Goal: Task Accomplishment & Management: Manage account settings

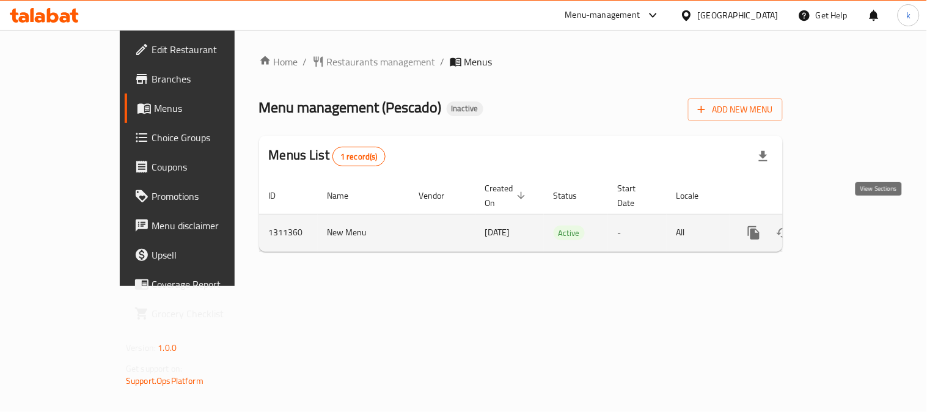
click at [849, 225] on icon "enhanced table" at bounding box center [841, 232] width 15 height 15
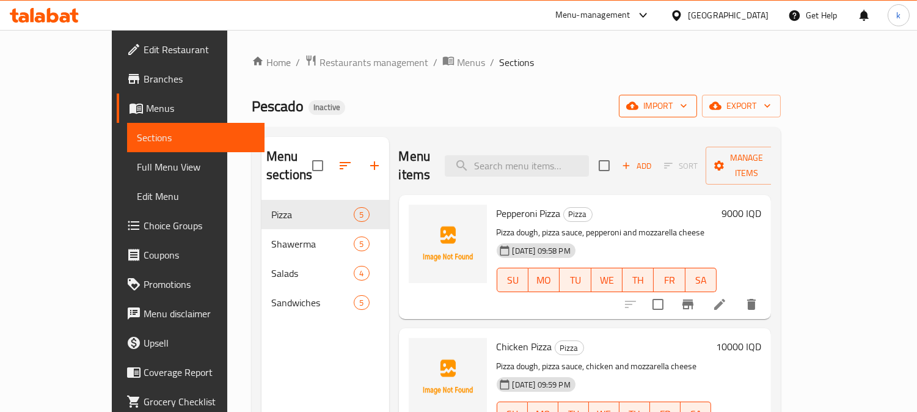
click at [687, 104] on span "import" at bounding box center [658, 105] width 59 height 15
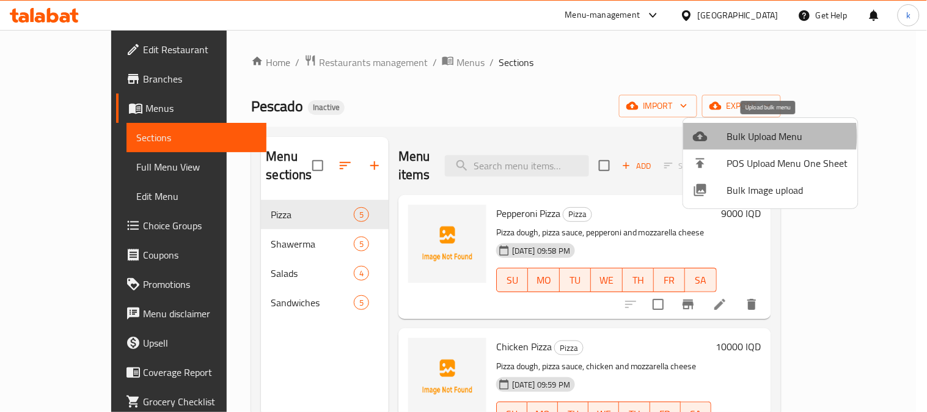
click at [731, 136] on span "Bulk Upload Menu" at bounding box center [787, 136] width 121 height 15
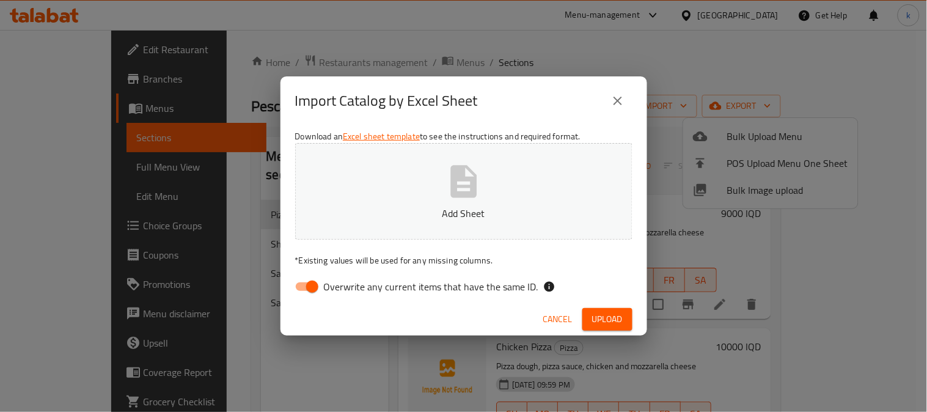
click at [305, 279] on input "Overwrite any current items that have the same ID." at bounding box center [312, 286] width 70 height 23
checkbox input "false"
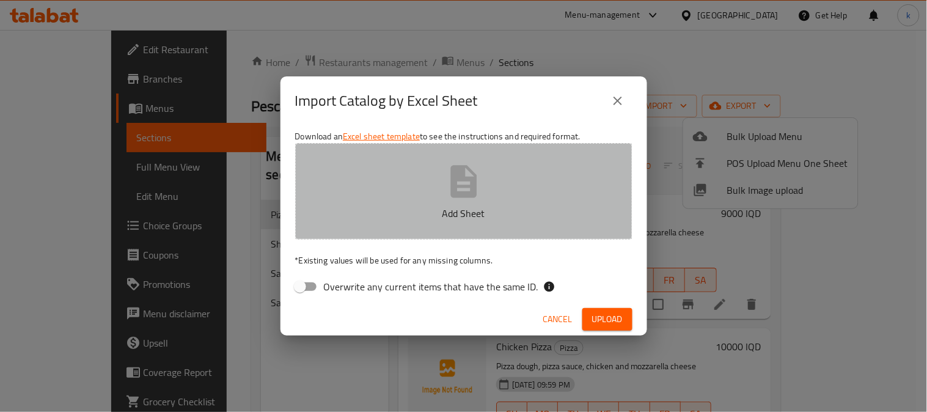
click at [375, 178] on button "Add Sheet" at bounding box center [463, 191] width 337 height 97
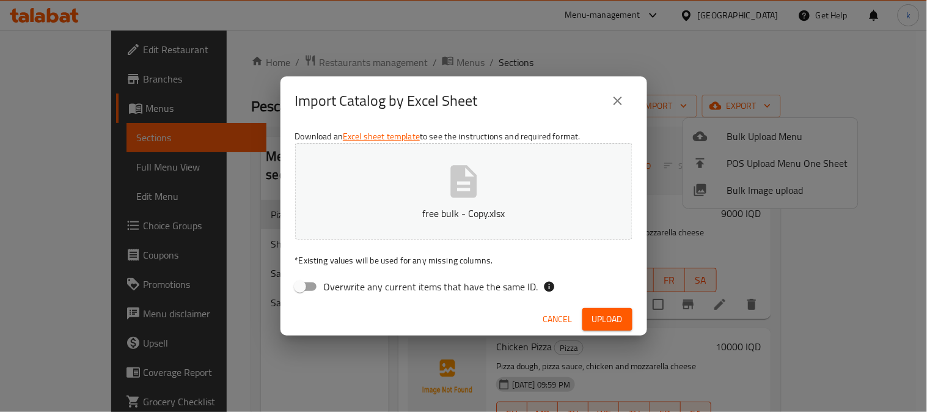
click at [605, 315] on span "Upload" at bounding box center [607, 319] width 31 height 15
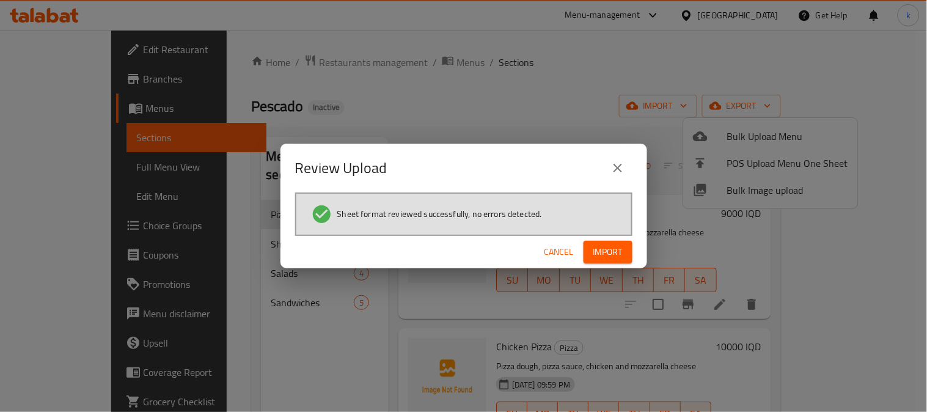
click at [595, 254] on span "Import" at bounding box center [607, 251] width 29 height 15
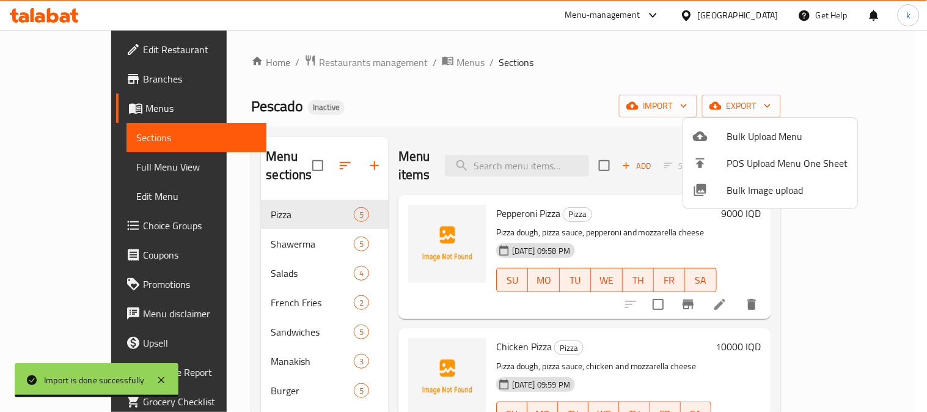
click at [318, 152] on div at bounding box center [463, 206] width 927 height 412
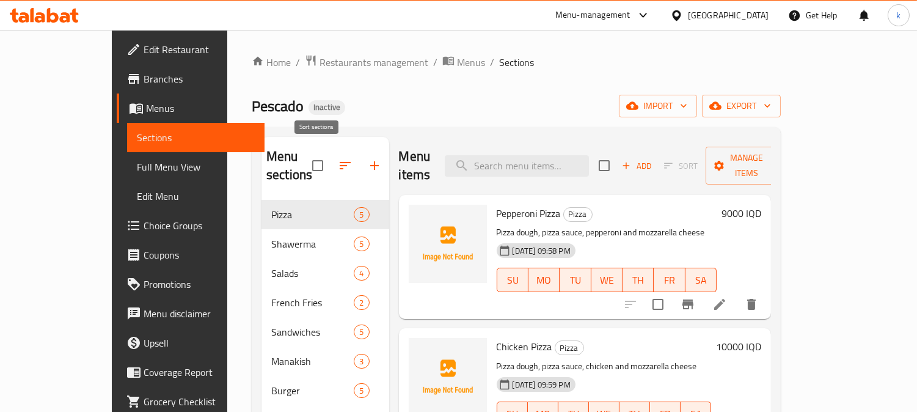
click at [338, 158] on icon "button" at bounding box center [345, 165] width 15 height 15
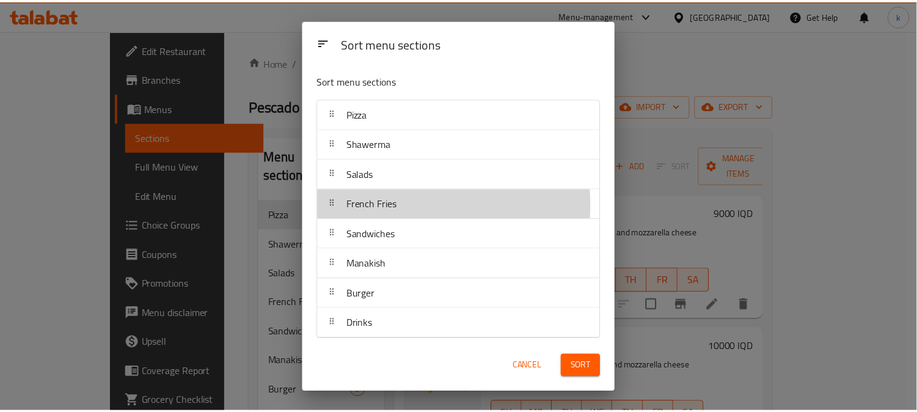
scroll to position [4, 0]
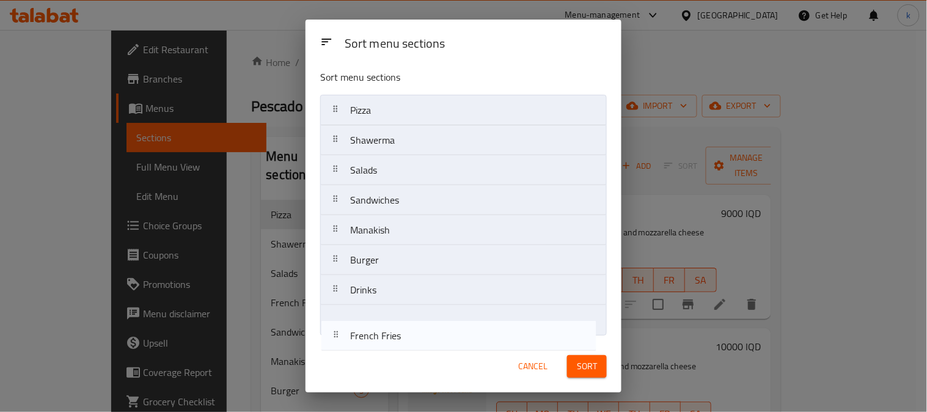
drag, startPoint x: 337, startPoint y: 204, endPoint x: 337, endPoint y: 341, distance: 136.8
click at [337, 341] on div "Sort menu sections Sort menu sections Pizza Shawerma Salads French Fries Sandwi…" at bounding box center [463, 206] width 316 height 373
drag, startPoint x: 343, startPoint y: 231, endPoint x: 339, endPoint y: 324, distance: 93.6
click at [339, 324] on nav "Pizza Shawerma Salads Sandwiches Manakish Burger Drinks French Fries" at bounding box center [463, 215] width 287 height 241
drag, startPoint x: 336, startPoint y: 236, endPoint x: 336, endPoint y: 331, distance: 95.3
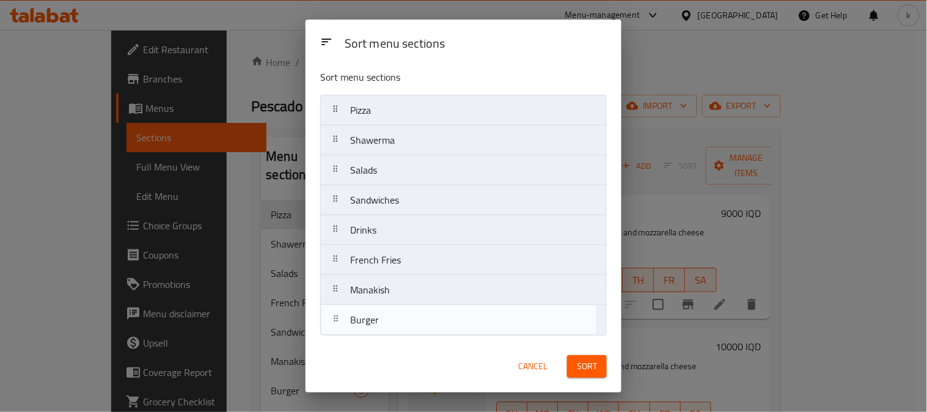
click at [336, 331] on nav "Pizza Shawerma Salads Sandwiches Burger Drinks French Fries Manakish" at bounding box center [463, 215] width 287 height 241
drag, startPoint x: 337, startPoint y: 243, endPoint x: 337, endPoint y: 328, distance: 84.9
click at [337, 328] on nav "Pizza Shawerma Salads Sandwiches Drinks French Fries Manakish Burger" at bounding box center [463, 215] width 287 height 241
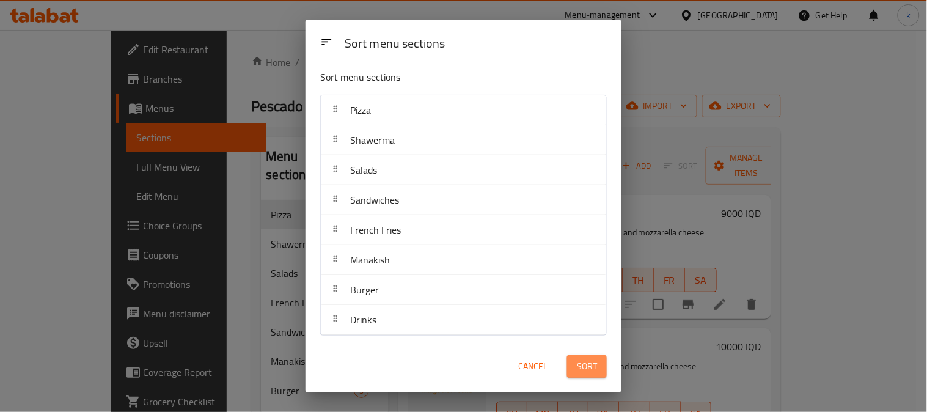
click at [577, 365] on span "Sort" at bounding box center [587, 366] width 20 height 15
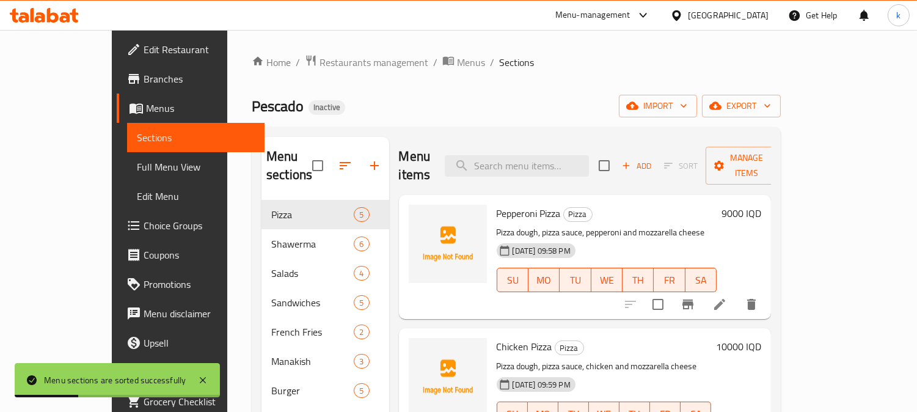
click at [137, 165] on span "Full Menu View" at bounding box center [196, 166] width 119 height 15
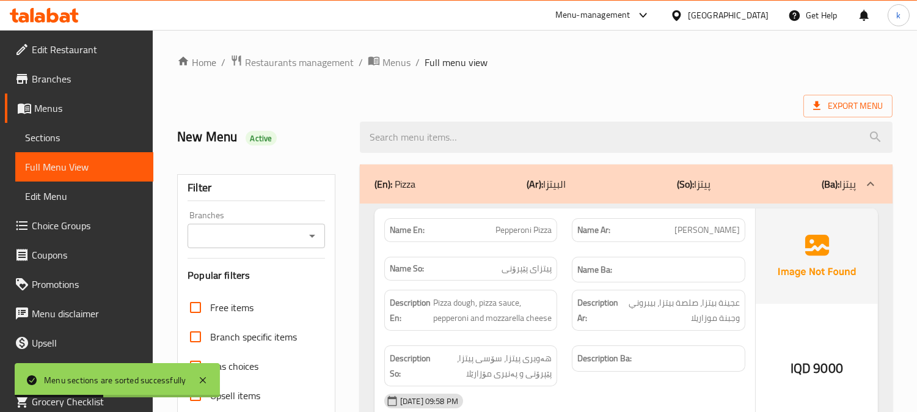
click at [254, 238] on input "Branches" at bounding box center [246, 235] width 110 height 17
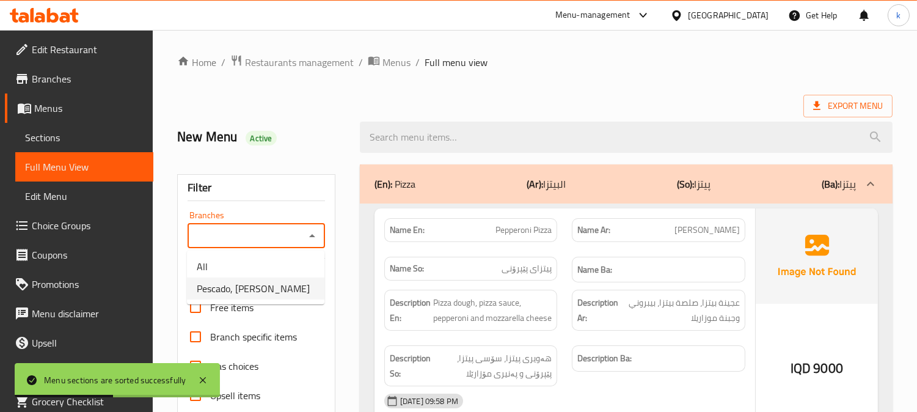
click at [272, 297] on li "Pescado, [PERSON_NAME]" at bounding box center [255, 288] width 137 height 22
type input "Pescado, [PERSON_NAME]"
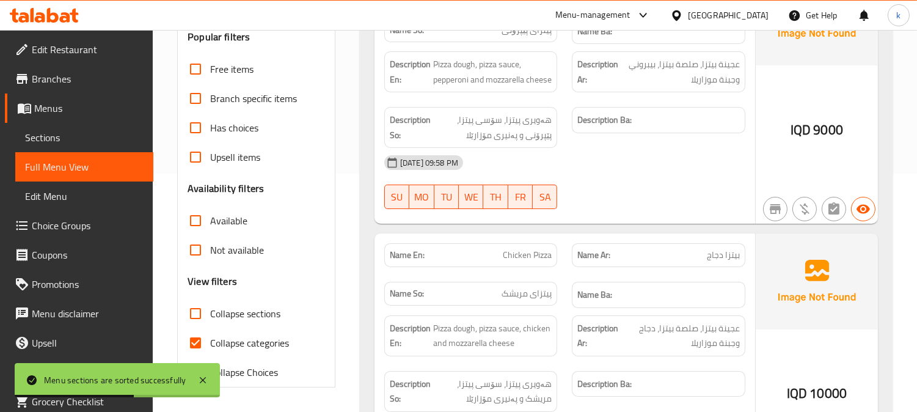
scroll to position [351, 0]
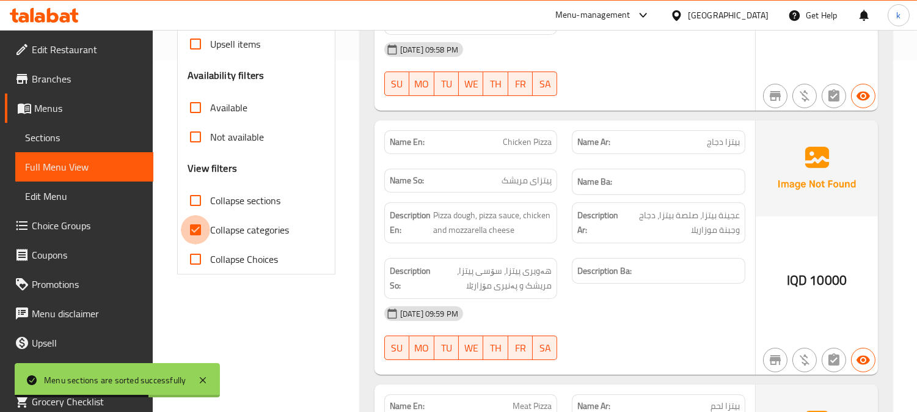
drag, startPoint x: 192, startPoint y: 227, endPoint x: 194, endPoint y: 200, distance: 26.9
click at [192, 227] on input "Collapse categories" at bounding box center [195, 229] width 29 height 29
checkbox input "false"
click at [194, 200] on input "Collapse sections" at bounding box center [195, 200] width 29 height 29
checkbox input "true"
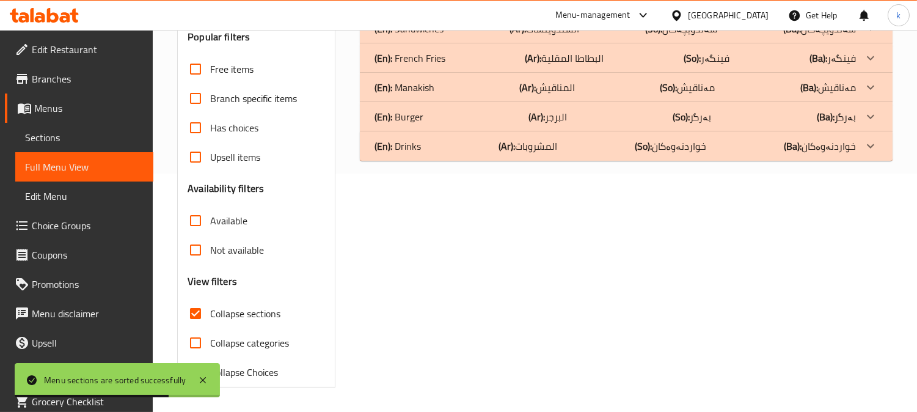
scroll to position [238, 0]
click at [530, 144] on p "(Ar): المشروبات" at bounding box center [527, 146] width 59 height 15
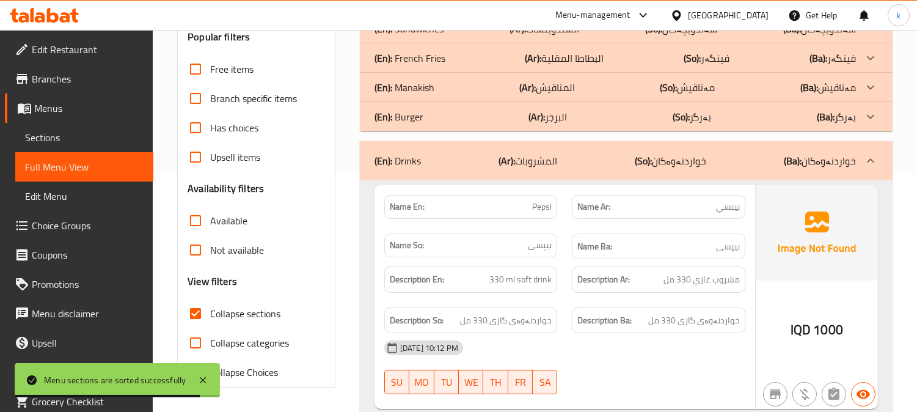
click at [560, 105] on div "(En): Burger (Ar): البرجر (So): بەرگر (Ba): بەرگر" at bounding box center [626, 116] width 533 height 29
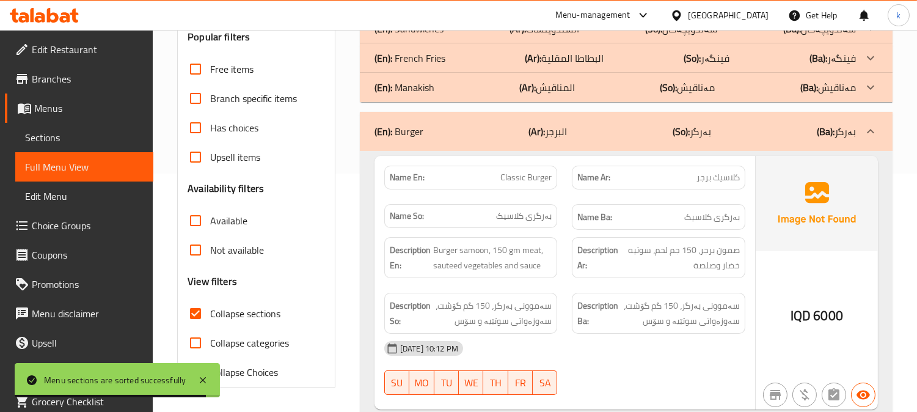
click at [563, 86] on p "(Ar): المناقيش" at bounding box center [547, 87] width 56 height 15
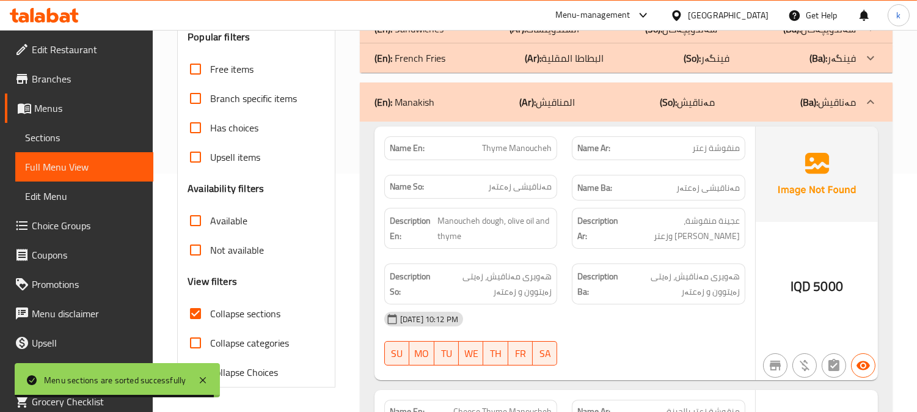
click at [566, 62] on p "(Ar): البطاطا المقلية" at bounding box center [564, 58] width 79 height 15
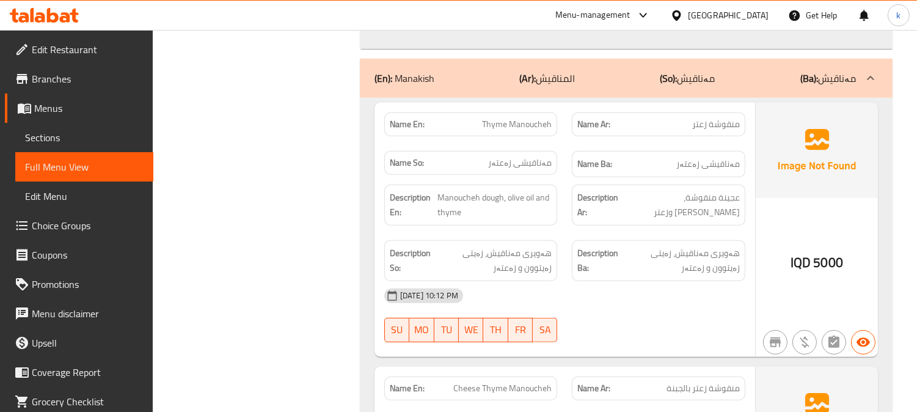
scroll to position [1029, 0]
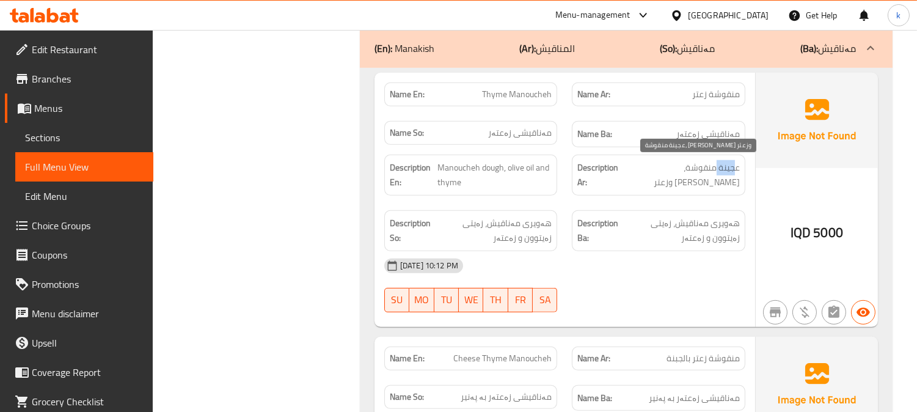
drag, startPoint x: 735, startPoint y: 172, endPoint x: 681, endPoint y: 169, distance: 53.9
click at [701, 169] on span "عجينة منقوشة، [PERSON_NAME] وزعتر" at bounding box center [681, 175] width 117 height 30
drag, startPoint x: 665, startPoint y: 165, endPoint x: 648, endPoint y: 167, distance: 17.2
click at [649, 166] on span "عجينة منقوشة، [PERSON_NAME] وزعتر" at bounding box center [681, 175] width 117 height 30
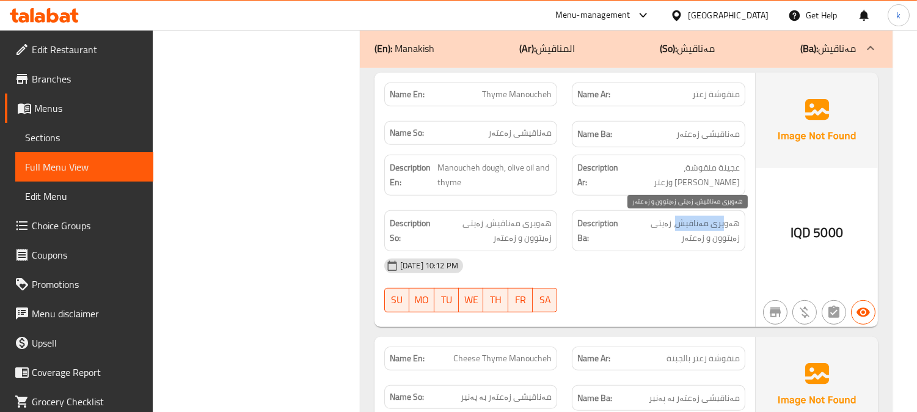
drag, startPoint x: 725, startPoint y: 226, endPoint x: 679, endPoint y: 226, distance: 45.2
click at [679, 226] on span "هەویری مەناقیش، زەیتی زەیتوون و زەعتەر" at bounding box center [681, 231] width 117 height 30
drag, startPoint x: 670, startPoint y: 226, endPoint x: 644, endPoint y: 235, distance: 27.2
click at [639, 226] on span "هەویری مەناقیش، زەیتی زەیتوون و زەعتەر" at bounding box center [681, 231] width 117 height 30
drag, startPoint x: 728, startPoint y: 242, endPoint x: 681, endPoint y: 239, distance: 46.5
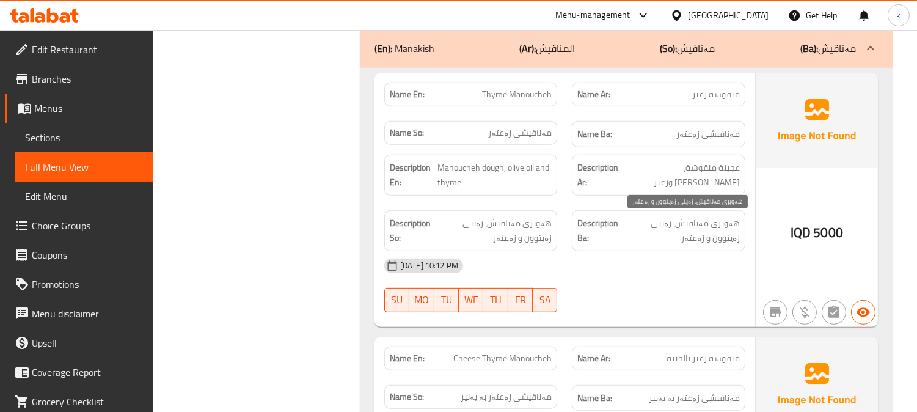
click at [682, 239] on span "هەویری مەناقیش، زەیتی زەیتوون و زەعتەر" at bounding box center [681, 231] width 117 height 30
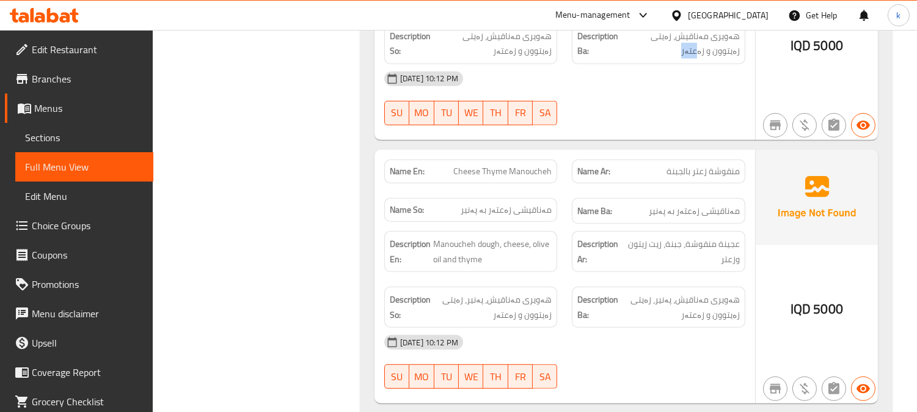
scroll to position [1256, 0]
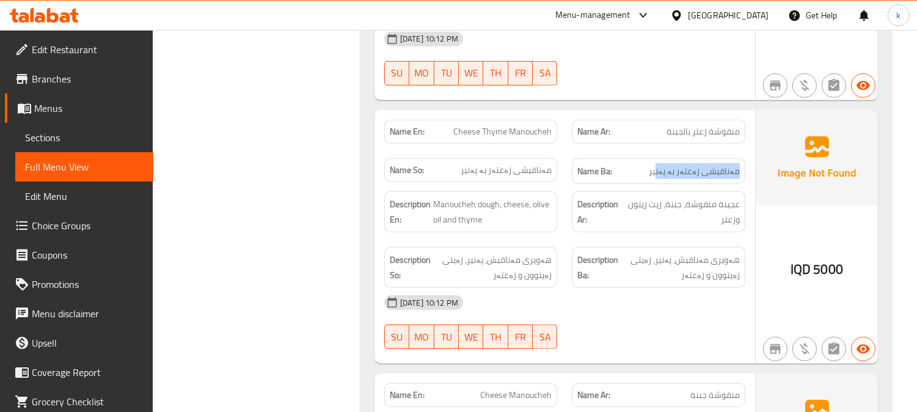
drag, startPoint x: 733, startPoint y: 172, endPoint x: 621, endPoint y: 184, distance: 112.5
click at [622, 183] on div "Name Ba: مەناقیشی زەعتەر بە پەنیر" at bounding box center [658, 171] width 173 height 26
click at [690, 222] on span "عجينة منقوشة، جبنة، زيت زيتون وزعتر" at bounding box center [683, 212] width 114 height 30
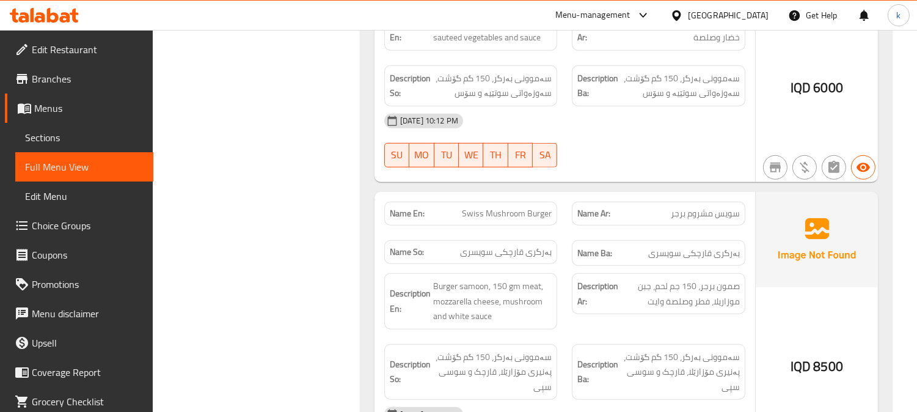
scroll to position [2048, 0]
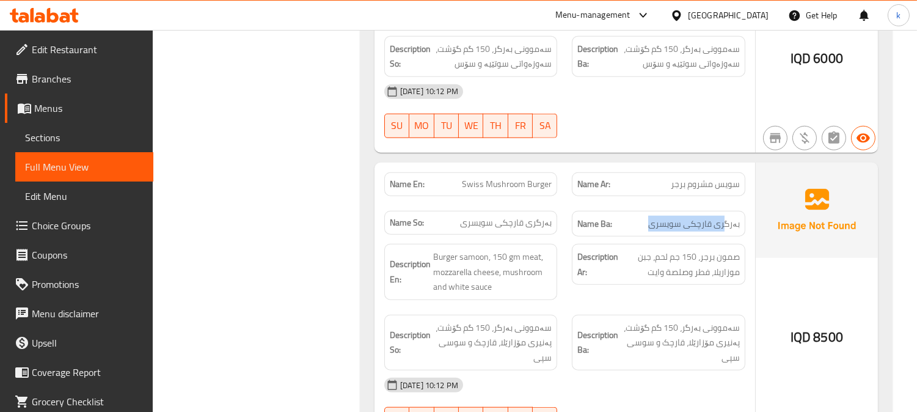
drag, startPoint x: 726, startPoint y: 226, endPoint x: 638, endPoint y: 226, distance: 88.0
click at [639, 226] on h6 "Name Ba: [PERSON_NAME]" at bounding box center [658, 223] width 162 height 15
click at [660, 229] on span "بەرگری قارچکی سویسری" at bounding box center [694, 223] width 92 height 15
drag, startPoint x: 448, startPoint y: 184, endPoint x: 576, endPoint y: 210, distance: 130.2
click at [536, 200] on div "Name En: Swiss Mushroom Burger" at bounding box center [471, 184] width 188 height 38
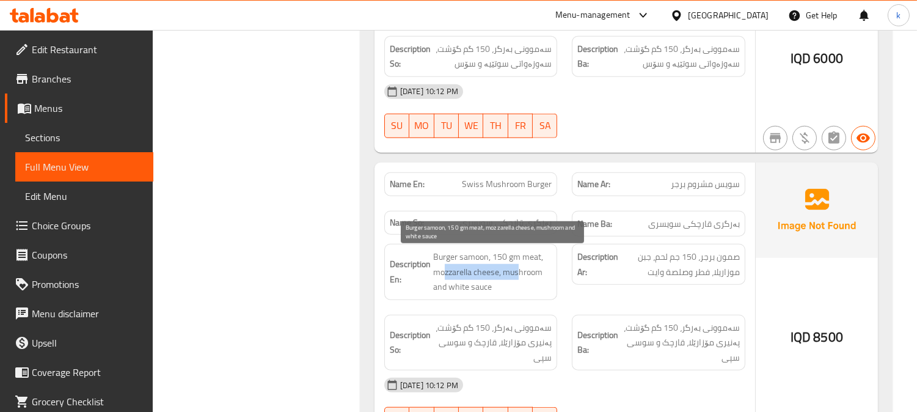
drag, startPoint x: 480, startPoint y: 274, endPoint x: 555, endPoint y: 271, distance: 74.6
click at [522, 273] on span "Burger samoon, 150 gm meat, mozzarella cheese, mushroom and white sauce" at bounding box center [492, 271] width 119 height 45
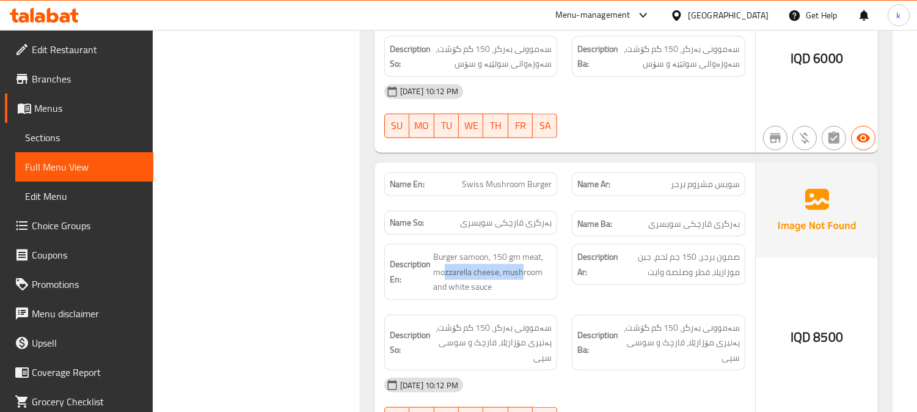
scroll to position [2161, 0]
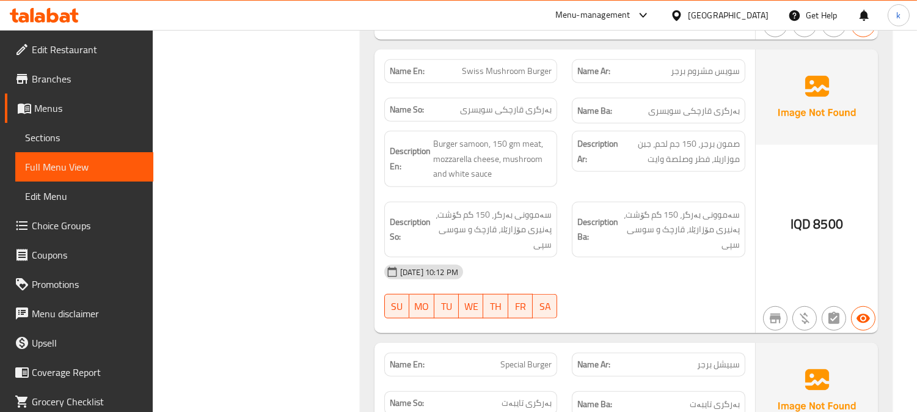
click at [472, 71] on span "Swiss Mushroom Burger" at bounding box center [507, 71] width 90 height 13
drag, startPoint x: 472, startPoint y: 71, endPoint x: 491, endPoint y: 77, distance: 19.7
click at [472, 74] on span "Swiss Mushroom Burger" at bounding box center [507, 71] width 90 height 13
copy span "Swiss"
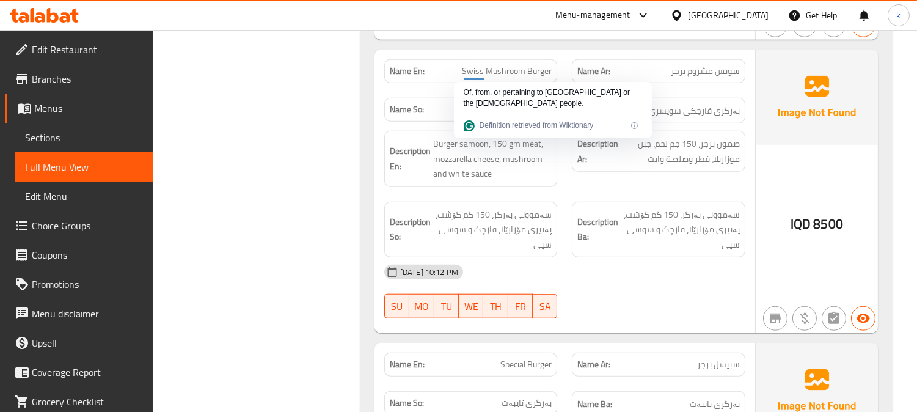
click at [619, 198] on div "Description Ba: سەموونی بەرگر، 150 گم گۆشت، پەنیری مۆزارێلا، قارچک و سوسی سپی" at bounding box center [658, 229] width 188 height 71
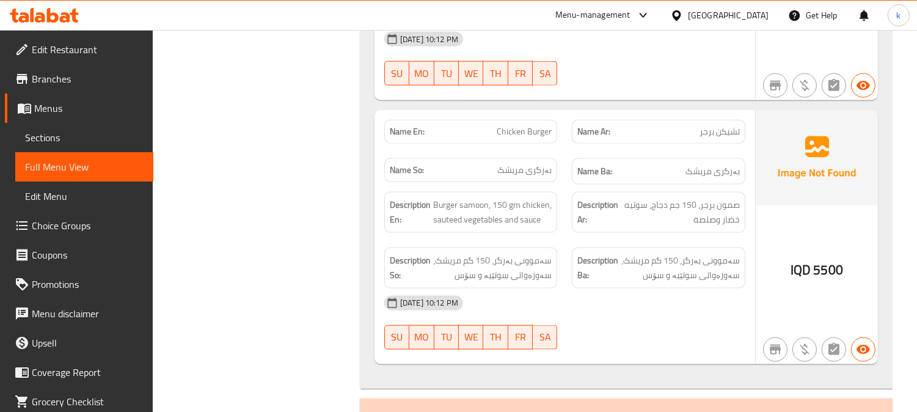
scroll to position [2953, 0]
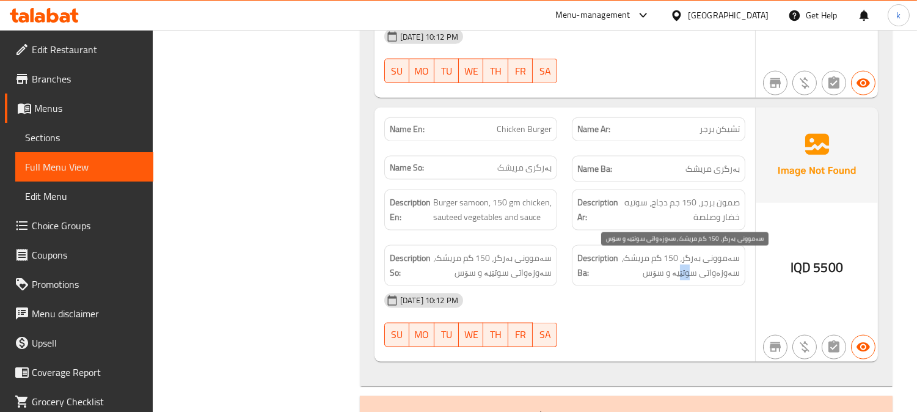
drag, startPoint x: 696, startPoint y: 283, endPoint x: 638, endPoint y: 282, distance: 58.0
click at [655, 280] on span "سەموونی بەرگر، 150 گم مریشک، سەوزەواتی سوتێیە و سۆس" at bounding box center [680, 265] width 119 height 30
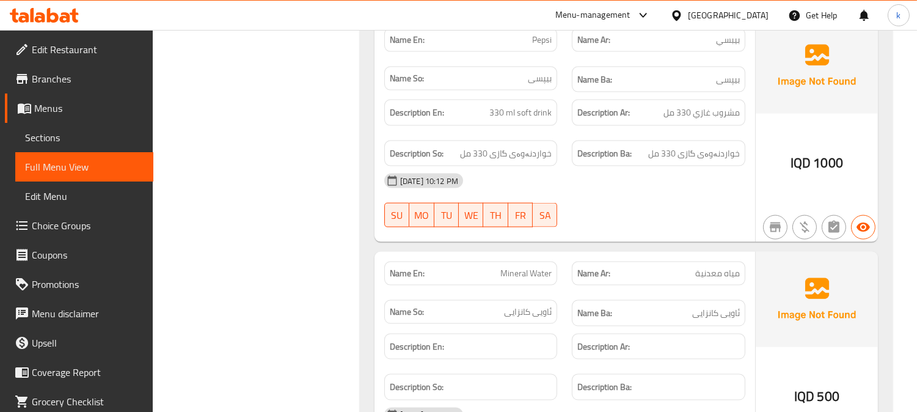
scroll to position [3265, 0]
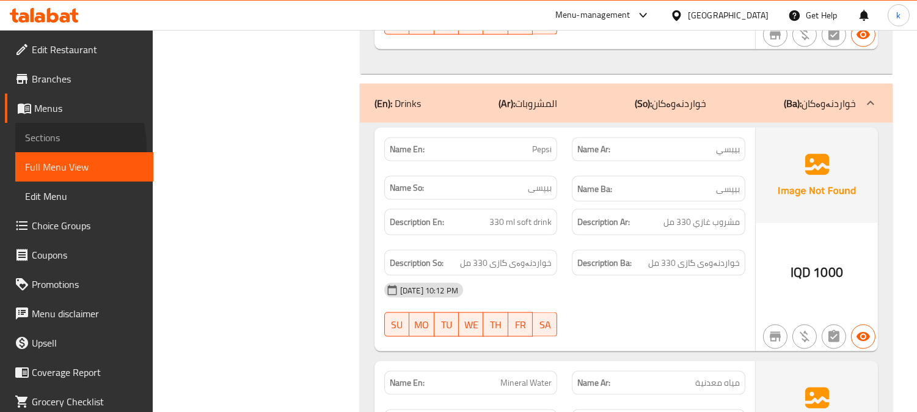
click at [53, 145] on span "Sections" at bounding box center [84, 137] width 119 height 15
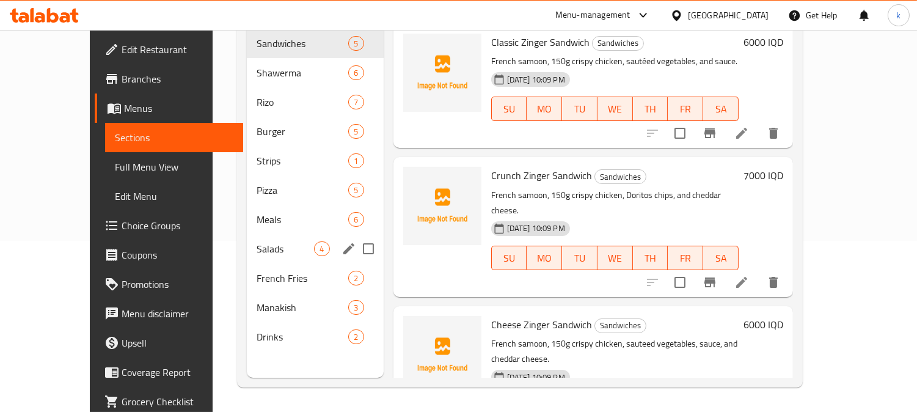
click at [257, 241] on span "Salads" at bounding box center [285, 248] width 57 height 15
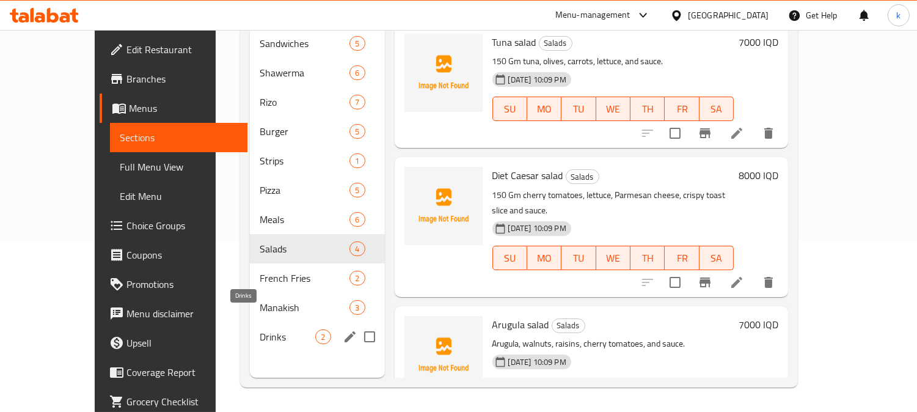
click at [260, 329] on span "Drinks" at bounding box center [288, 336] width 56 height 15
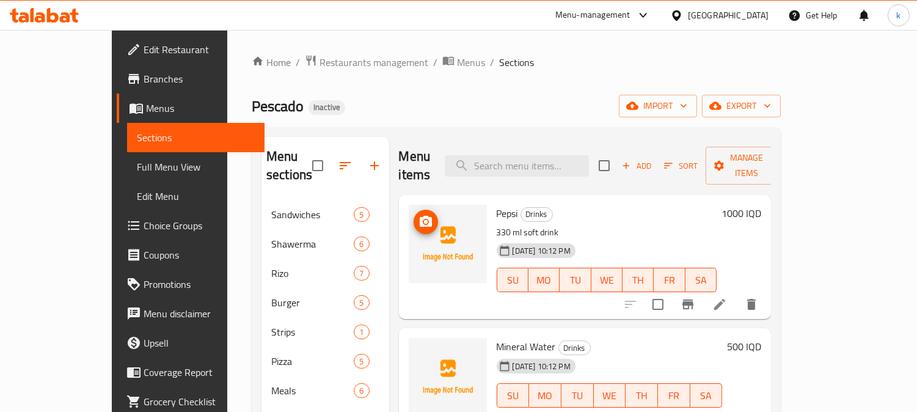
click at [420, 216] on icon "upload picture" at bounding box center [426, 221] width 12 height 11
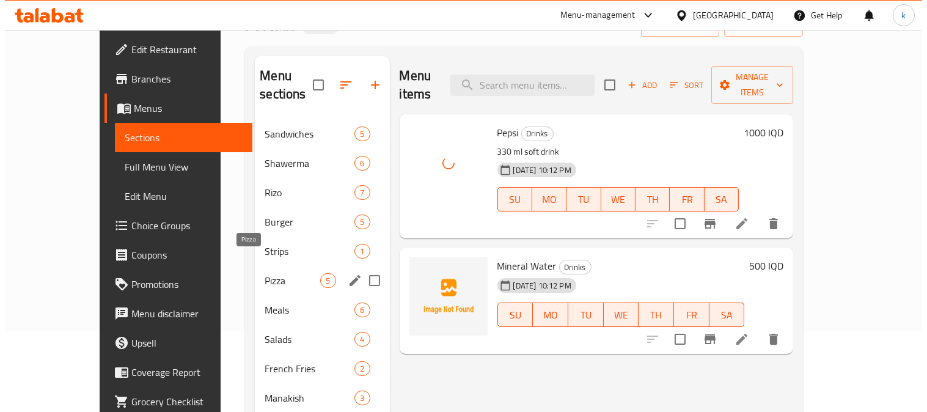
scroll to position [113, 0]
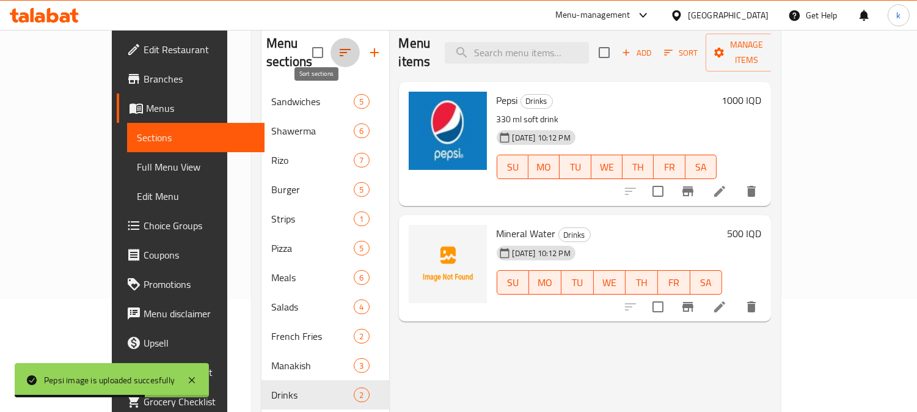
click at [330, 51] on button "button" at bounding box center [344, 52] width 29 height 29
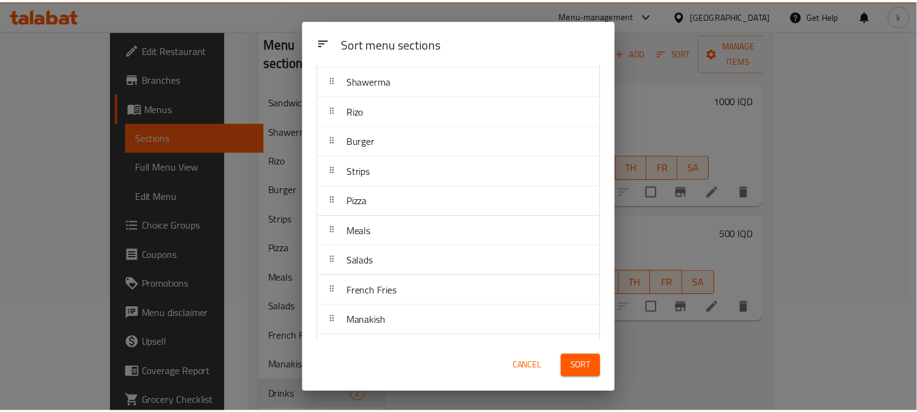
scroll to position [93, 0]
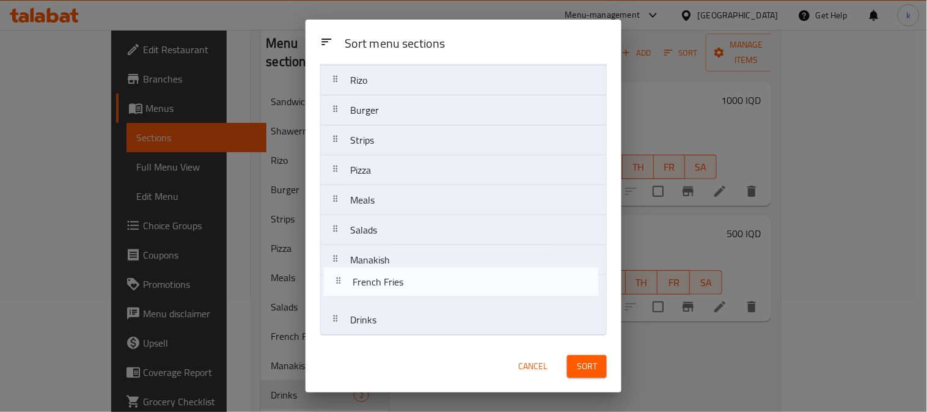
drag, startPoint x: 331, startPoint y: 267, endPoint x: 334, endPoint y: 301, distance: 33.7
click at [334, 301] on nav "Sandwiches Shawerma Rizo Burger Strips Pizza Meals Salads French Fries Manakish…" at bounding box center [463, 170] width 287 height 330
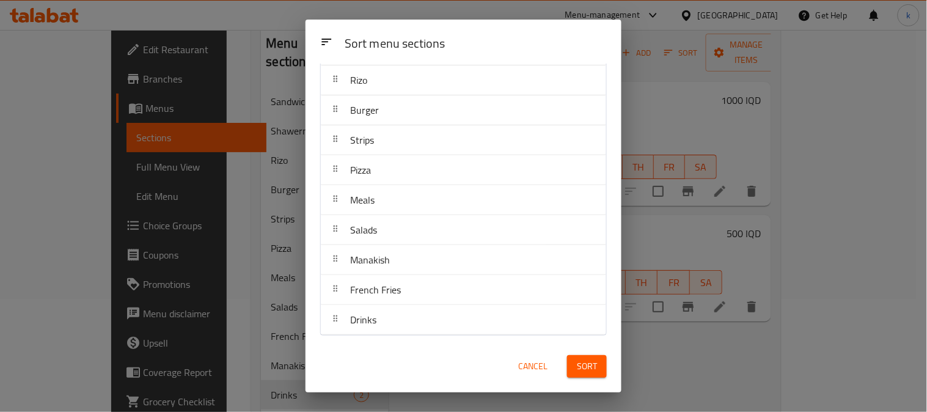
click at [572, 357] on button "Sort" at bounding box center [587, 366] width 40 height 23
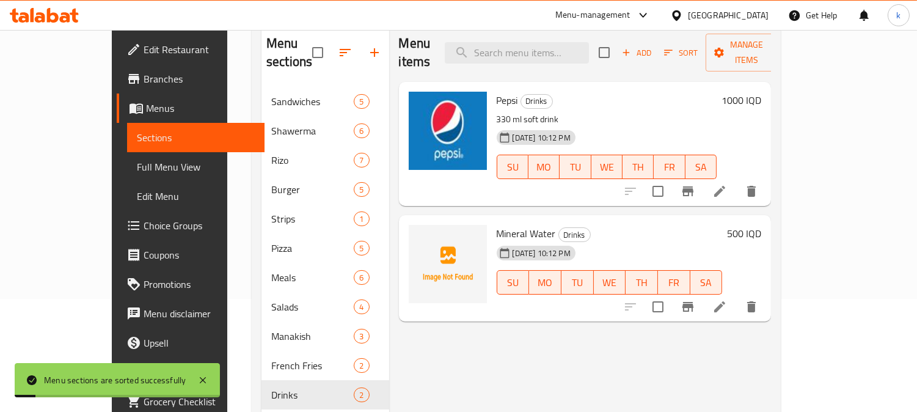
click at [137, 159] on span "Full Menu View" at bounding box center [196, 166] width 119 height 15
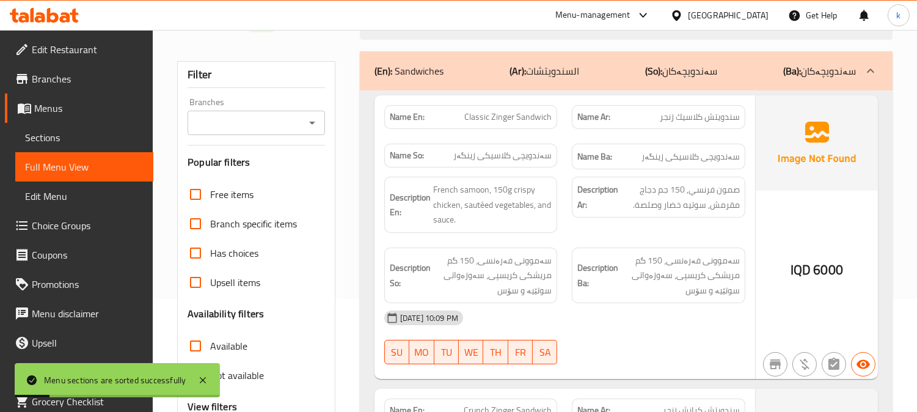
click at [230, 121] on input "Branches" at bounding box center [246, 122] width 110 height 17
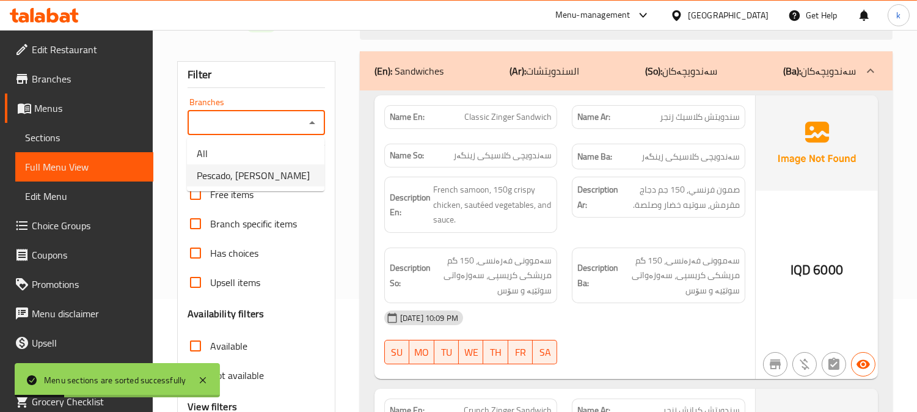
click at [252, 169] on span "Pescado, [PERSON_NAME]" at bounding box center [253, 175] width 113 height 15
type input "Pescado, [PERSON_NAME]"
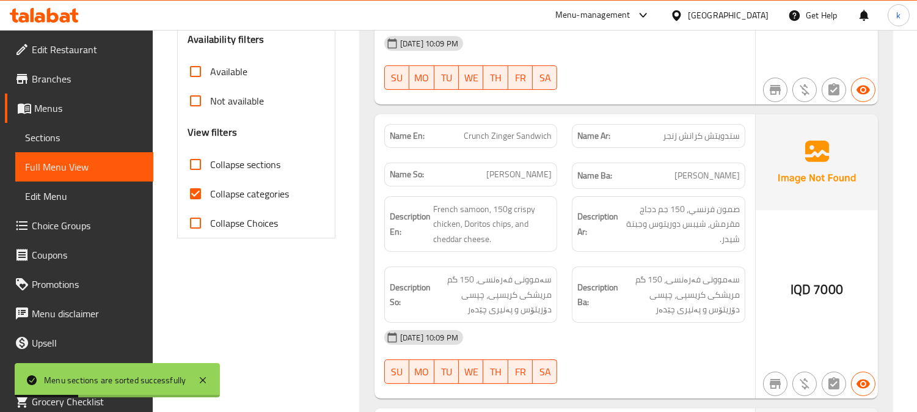
scroll to position [453, 0]
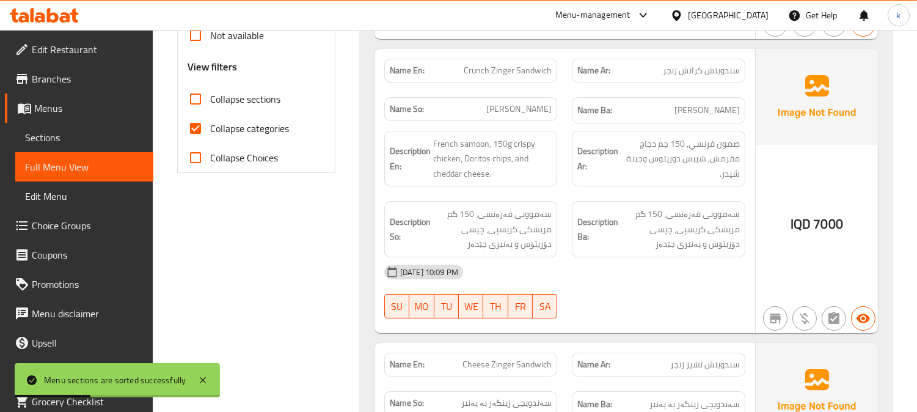
click at [190, 95] on input "Collapse sections" at bounding box center [195, 98] width 29 height 29
checkbox input "true"
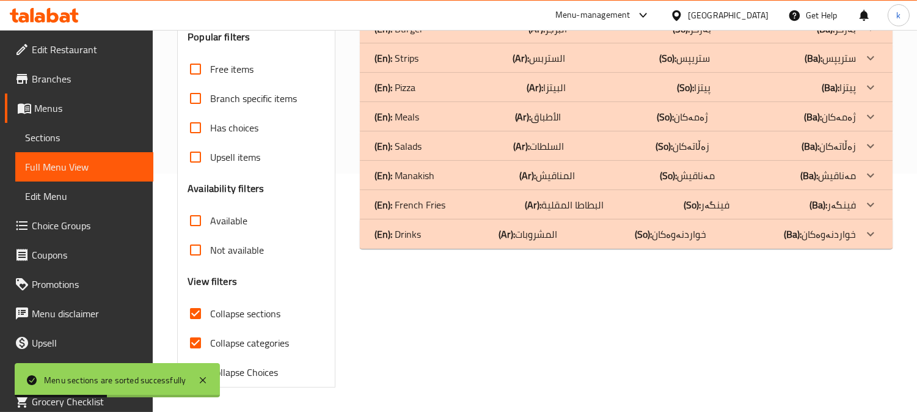
scroll to position [238, 0]
click at [447, 231] on div "(En): Drinks (Ar): المشروبات (So): خواردنەوەکان (Ba): خواردنەوەکان" at bounding box center [614, 234] width 481 height 15
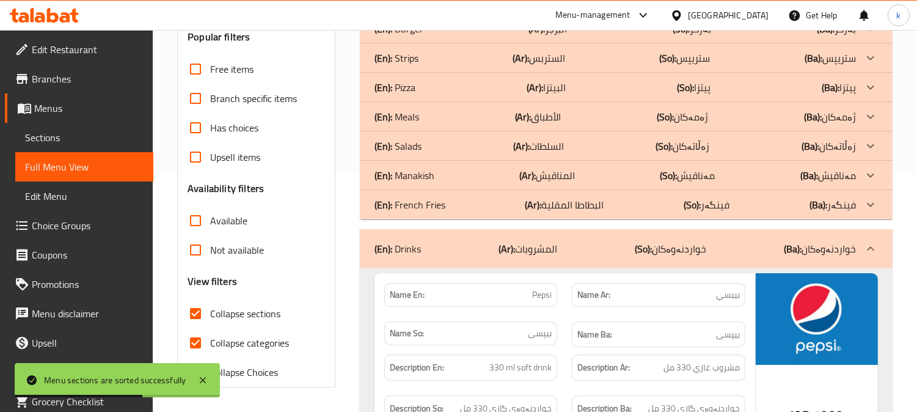
click at [436, 205] on p "(En): French Fries" at bounding box center [409, 204] width 71 height 15
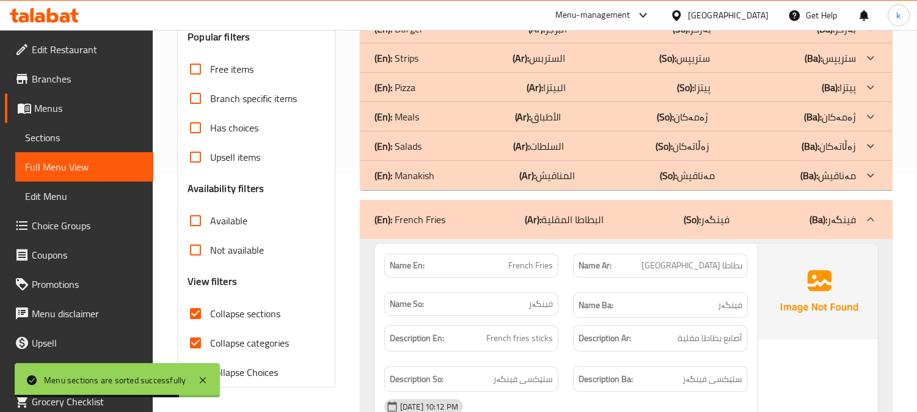
click at [452, 169] on div "(En): Manakish (Ar): المناقيش (So): مەناقیش (Ba): مەناقیش" at bounding box center [614, 175] width 481 height 15
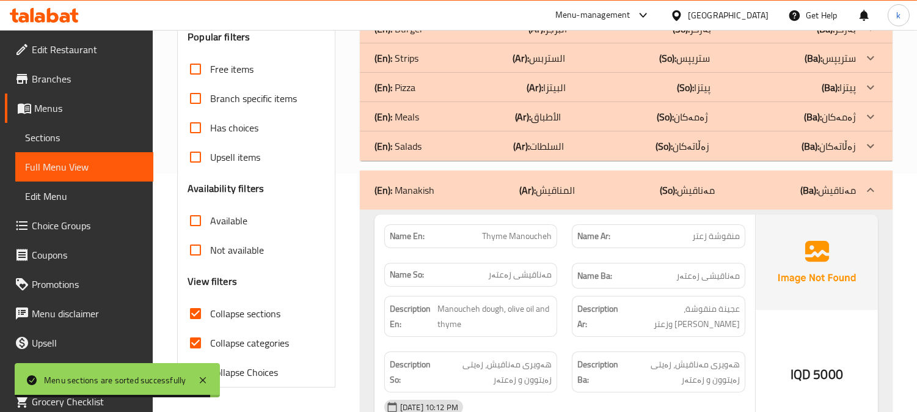
scroll to position [125, 0]
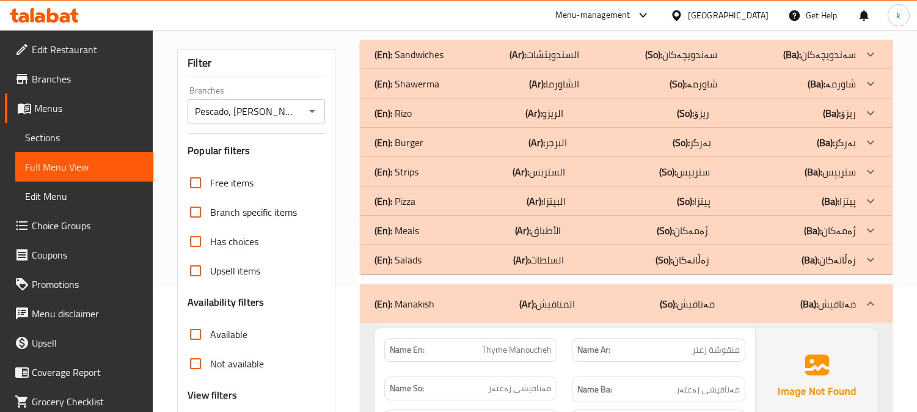
click at [440, 136] on div "(En): Burger (Ar): البرجر (So): بەرگر (Ba): بەرگر" at bounding box center [614, 142] width 481 height 15
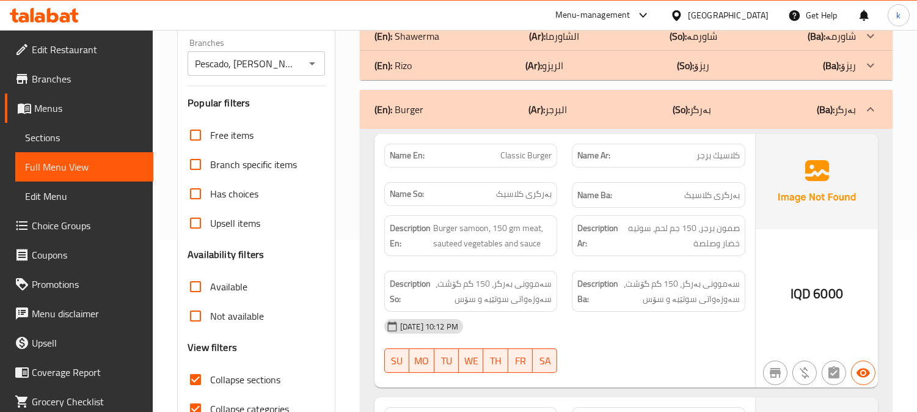
scroll to position [285, 0]
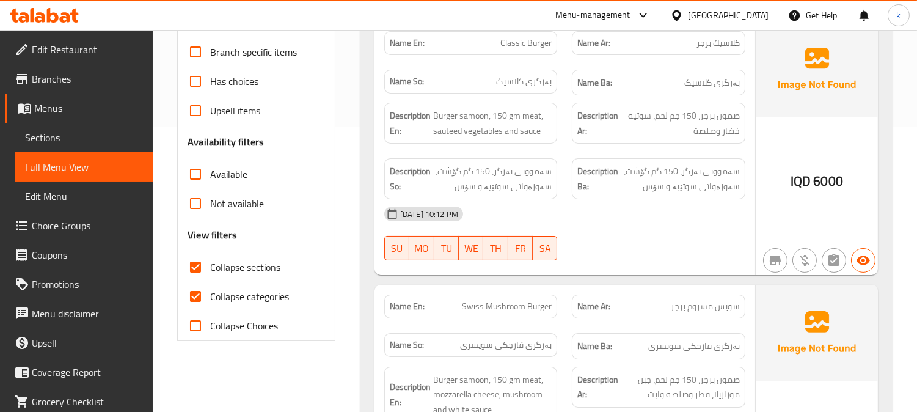
click at [202, 296] on input "Collapse categories" at bounding box center [195, 296] width 29 height 29
checkbox input "false"
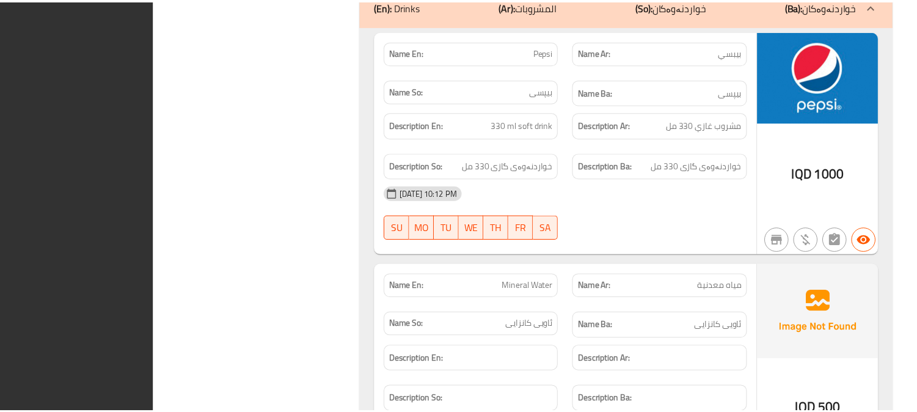
scroll to position [3589, 0]
